Goal: Task Accomplishment & Management: Complete application form

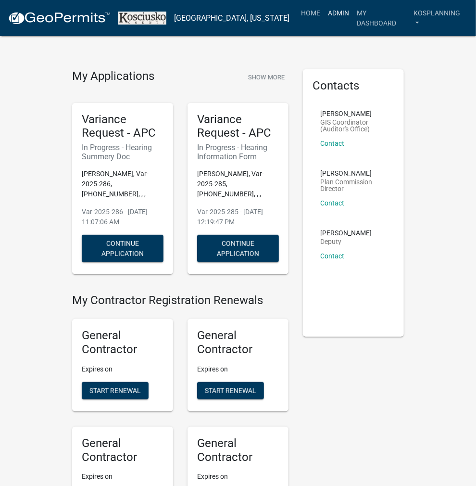
click at [341, 11] on link "Admin" at bounding box center [338, 13] width 29 height 18
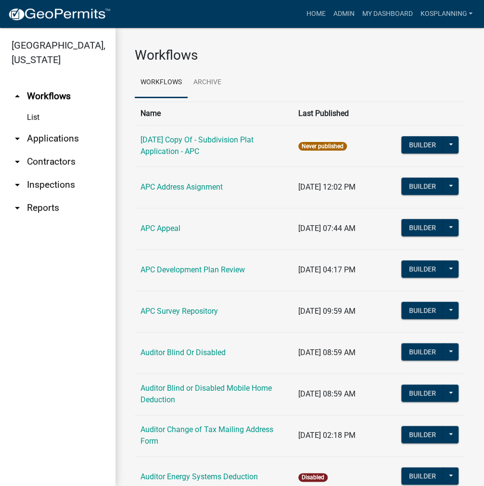
click at [61, 159] on link "arrow_drop_down Contractors" at bounding box center [57, 161] width 115 height 23
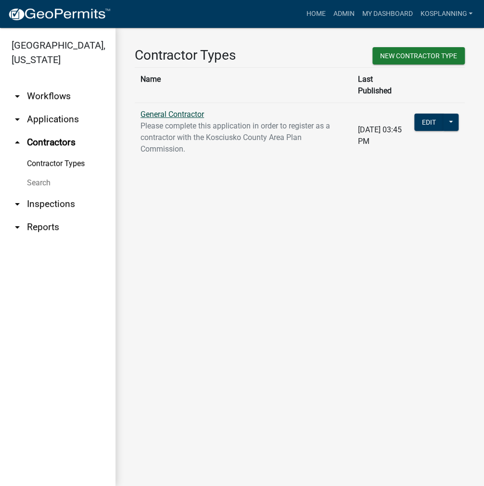
click at [177, 110] on link "General Contractor" at bounding box center [172, 114] width 64 height 9
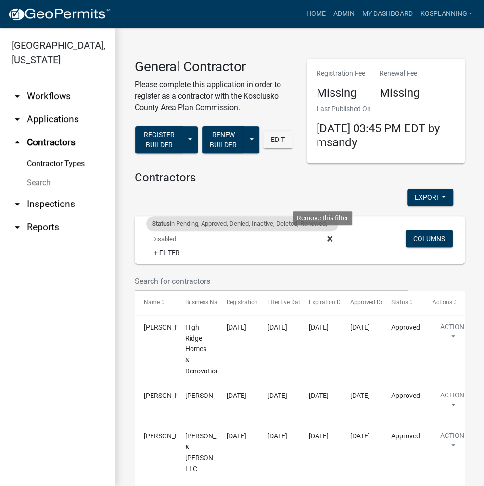
click at [327, 238] on icon at bounding box center [329, 238] width 5 height 5
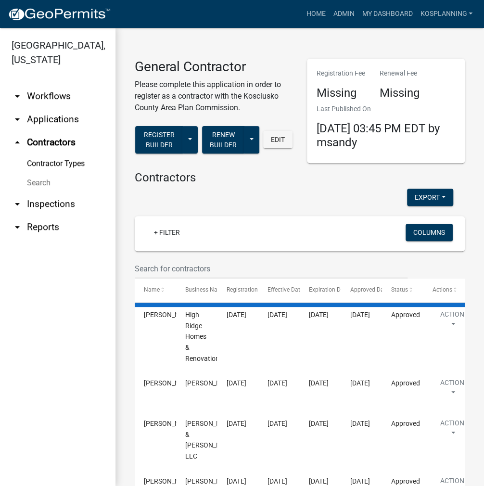
click at [143, 256] on wm-filter-builder "+ Filter Columns" at bounding box center [300, 247] width 330 height 63
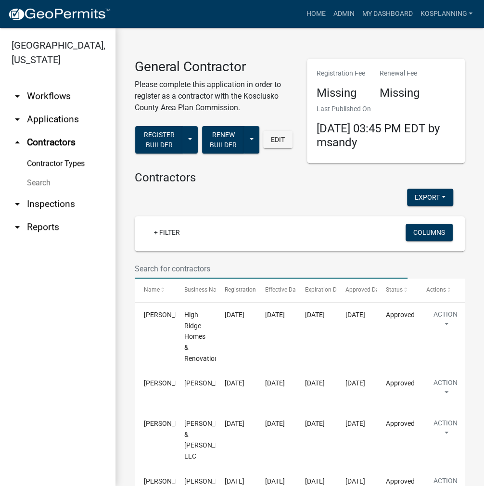
click at [156, 268] on input "text" at bounding box center [271, 269] width 273 height 20
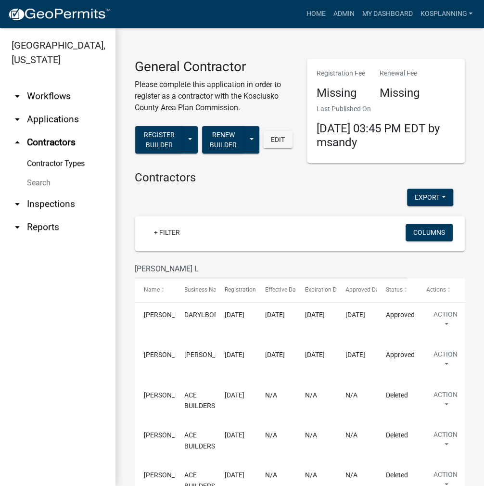
scroll to position [144, 0]
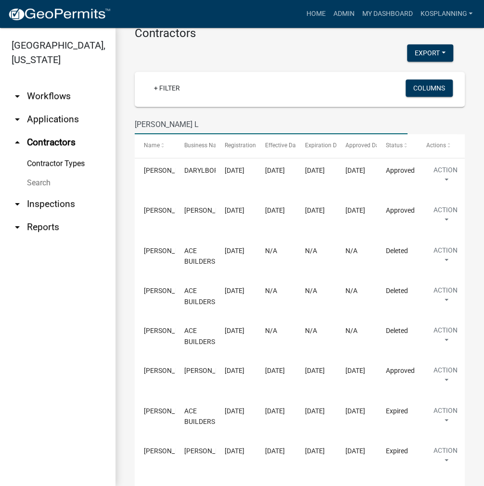
drag, startPoint x: 175, startPoint y: 117, endPoint x: 99, endPoint y: 127, distance: 76.7
click at [102, 127] on div "[GEOGRAPHIC_DATA], [US_STATE] arrow_drop_down Workflows List arrow_drop_down Ap…" at bounding box center [242, 257] width 484 height 458
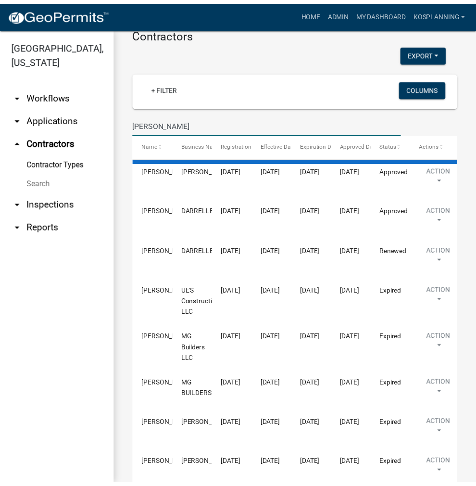
scroll to position [0, 0]
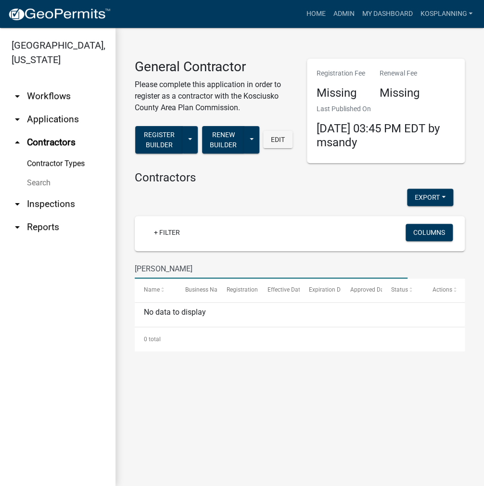
drag, startPoint x: 230, startPoint y: 271, endPoint x: 98, endPoint y: 264, distance: 132.5
click at [106, 264] on div "[GEOGRAPHIC_DATA], [US_STATE] arrow_drop_down Workflows List arrow_drop_down Ap…" at bounding box center [242, 257] width 484 height 458
drag, startPoint x: 161, startPoint y: 272, endPoint x: 53, endPoint y: 269, distance: 107.8
click at [53, 269] on div "[GEOGRAPHIC_DATA], [US_STATE] arrow_drop_down Workflows List arrow_drop_down Ap…" at bounding box center [242, 257] width 484 height 458
click at [196, 272] on input "DLH CONCRETE" at bounding box center [271, 269] width 273 height 20
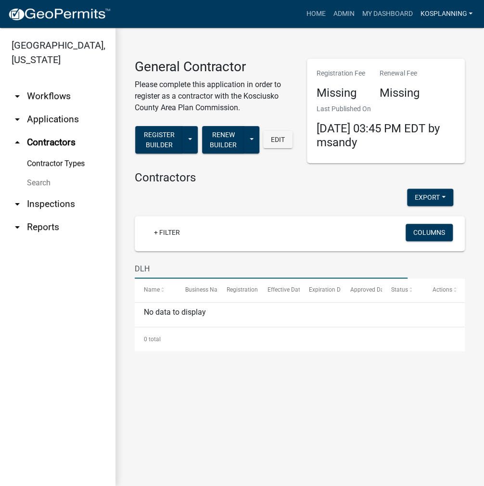
type input "DLH"
click at [435, 18] on link "kosplanning" at bounding box center [446, 14] width 60 height 18
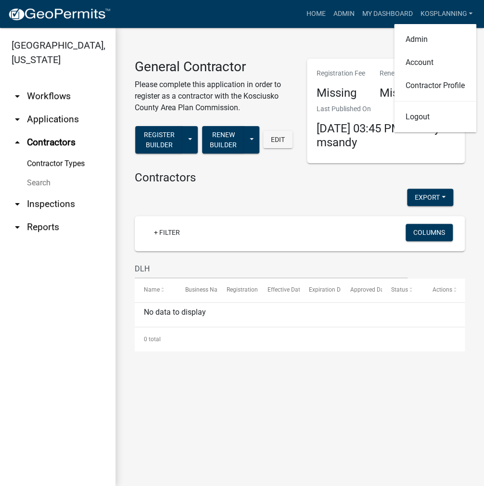
click at [341, 32] on div "General Contractor Please complete this application in order to register as a c…" at bounding box center [299, 199] width 368 height 342
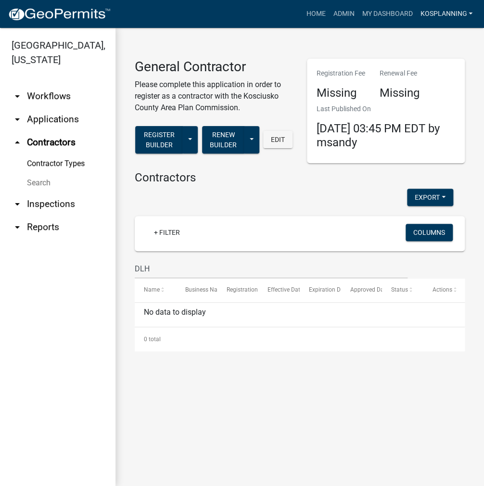
click at [446, 16] on link "kosplanning" at bounding box center [446, 14] width 60 height 18
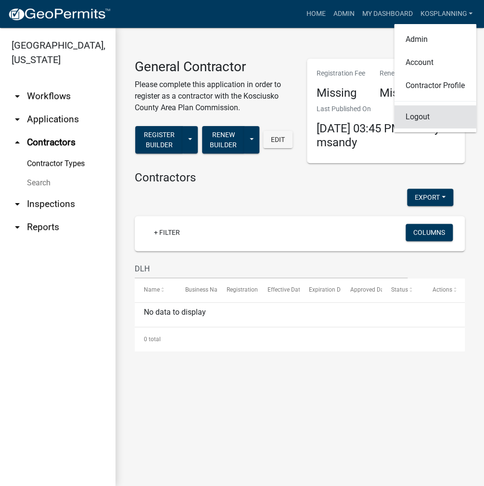
click at [412, 115] on link "Logout" at bounding box center [435, 116] width 82 height 23
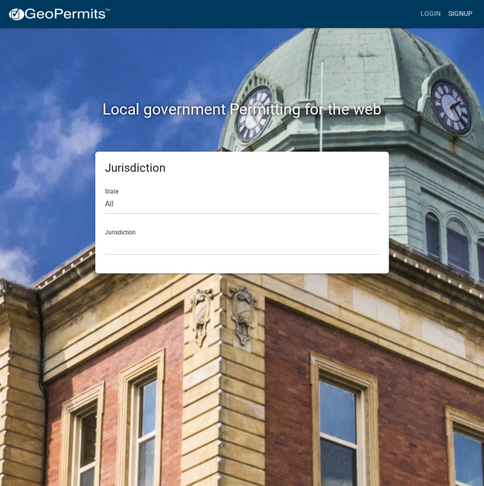
click at [453, 12] on link "Signup" at bounding box center [461, 14] width 32 height 18
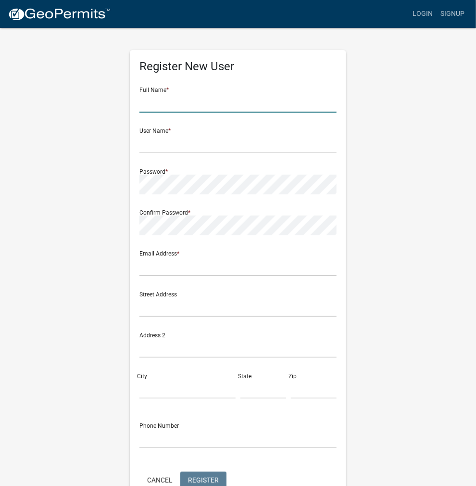
click at [173, 99] on input "text" at bounding box center [238, 103] width 197 height 20
type input "[PERSON_NAME]"
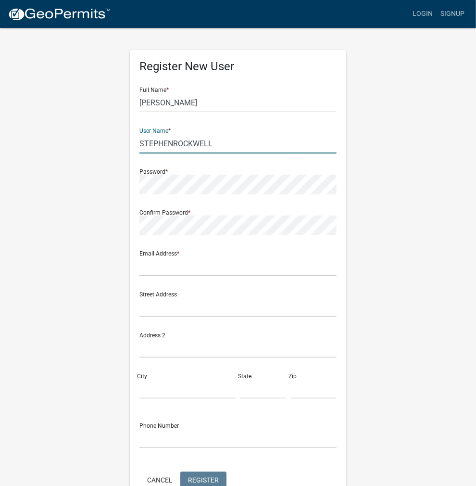
type input "STEPHENROCKWELL"
click at [264, 93] on input "[PERSON_NAME]" at bounding box center [238, 103] width 197 height 20
drag, startPoint x: 216, startPoint y: 142, endPoint x: 128, endPoint y: 142, distance: 88.0
click at [128, 142] on div "Register New User Full Name * [PERSON_NAME] User Name * STEPHENROCKWELL Passwor…" at bounding box center [238, 284] width 231 height 515
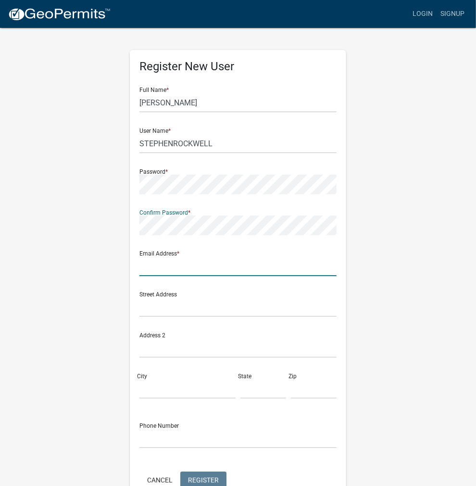
click at [155, 266] on input "text" at bounding box center [238, 266] width 197 height 20
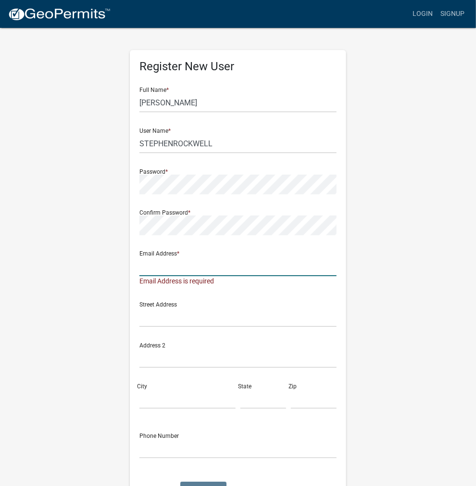
click at [168, 259] on input "text" at bounding box center [238, 266] width 197 height 20
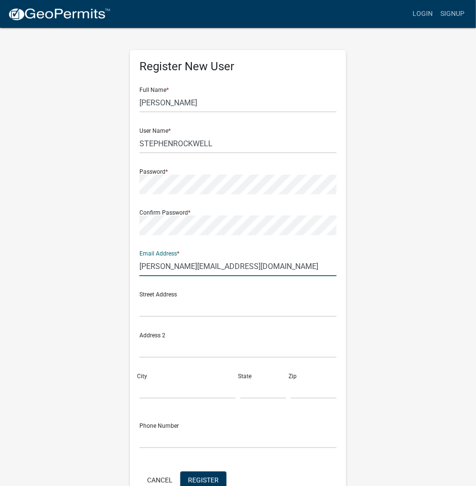
type input "[PERSON_NAME][EMAIL_ADDRESS][DOMAIN_NAME]"
click at [323, 336] on div "Address 2" at bounding box center [238, 341] width 197 height 33
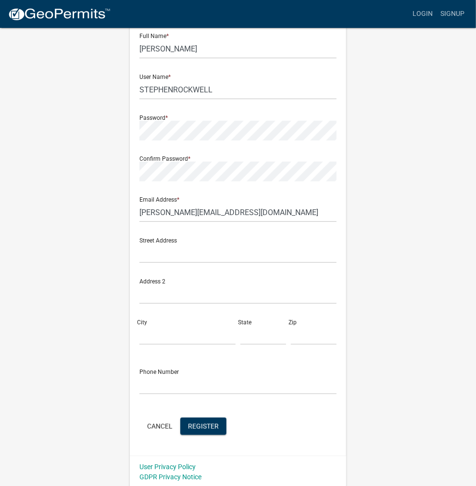
scroll to position [55, 0]
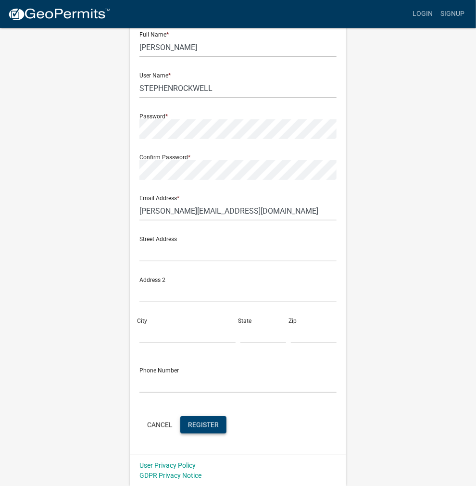
click at [215, 420] on span "Register" at bounding box center [203, 424] width 31 height 8
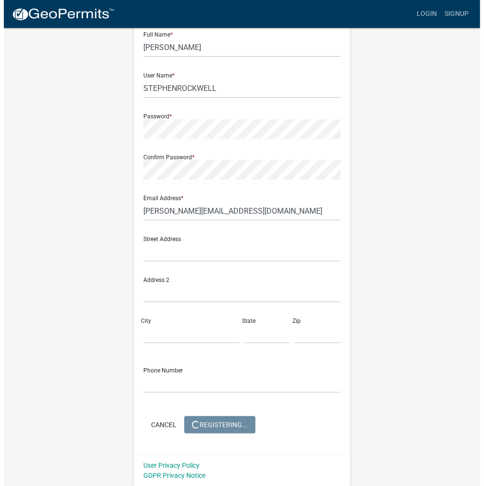
scroll to position [0, 0]
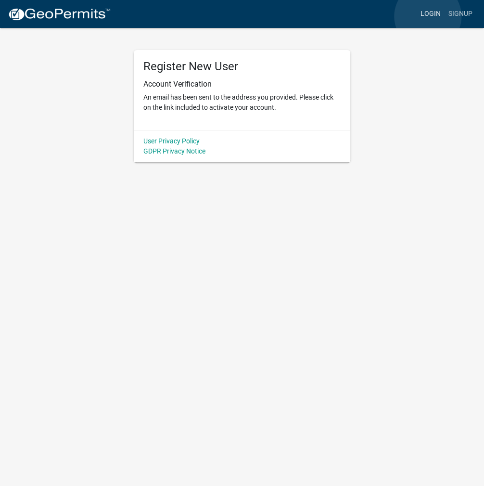
click at [428, 16] on link "Login" at bounding box center [431, 14] width 28 height 18
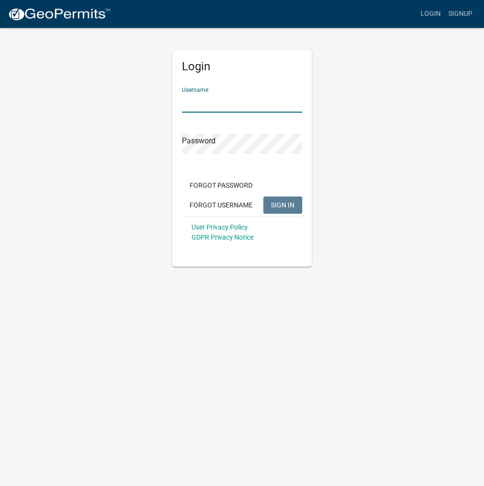
click at [228, 100] on input "Username" at bounding box center [242, 103] width 120 height 20
paste input "STEPHENROCKWELL"
type input "STEPHENROCKWELL"
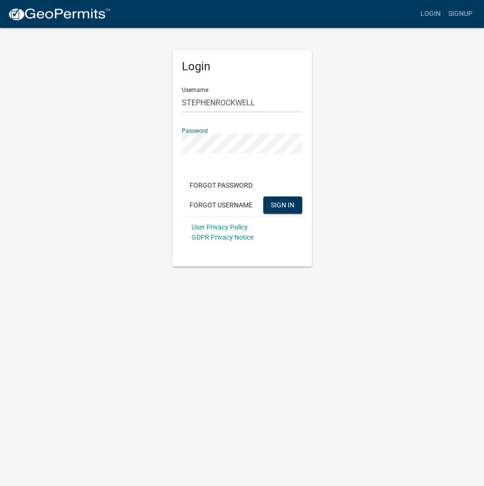
click at [263, 196] on button "SIGN IN" at bounding box center [282, 204] width 39 height 17
